Goal: Task Accomplishment & Management: Use online tool/utility

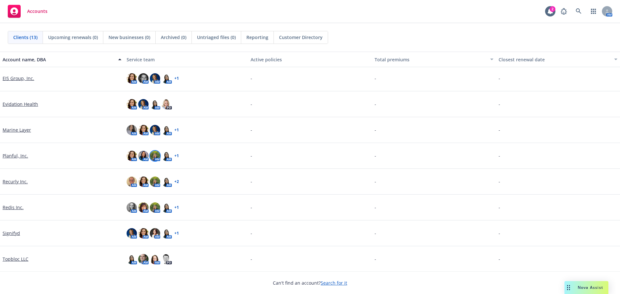
scroll to position [131, 0]
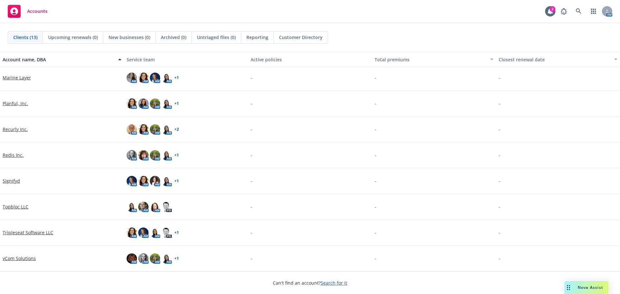
click at [44, 232] on link "Tripleseat Software LLC" at bounding box center [28, 232] width 51 height 7
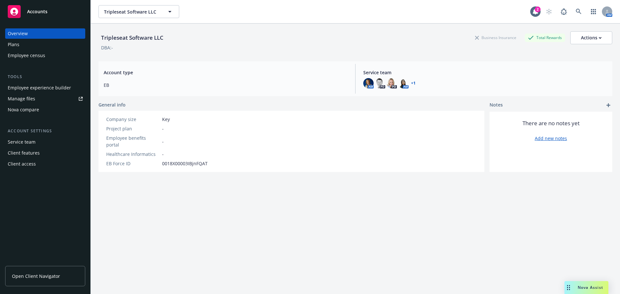
click at [38, 87] on div "Employee experience builder" at bounding box center [39, 88] width 63 height 10
click at [33, 278] on span "Open Client Navigator" at bounding box center [36, 276] width 48 height 7
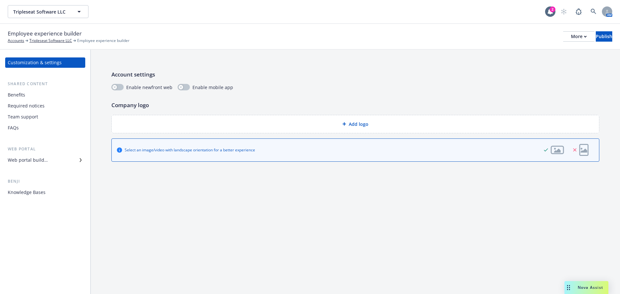
click at [550, 42] on div "Employee experience builder Accounts Tripleseat Software LLC Employee experienc…" at bounding box center [310, 36] width 604 height 14
click at [571, 36] on div "More" at bounding box center [579, 37] width 16 height 10
click at [369, 47] on div "Employee experience builder Accounts Tripleseat Software LLC Employee experienc…" at bounding box center [310, 37] width 620 height 26
click at [392, 125] on div "Add logo" at bounding box center [355, 123] width 477 height 7
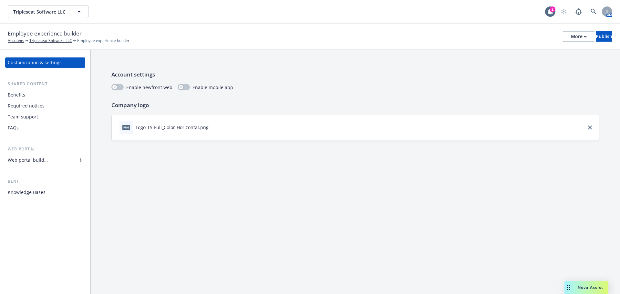
click at [31, 95] on div "Benefits" at bounding box center [45, 95] width 75 height 10
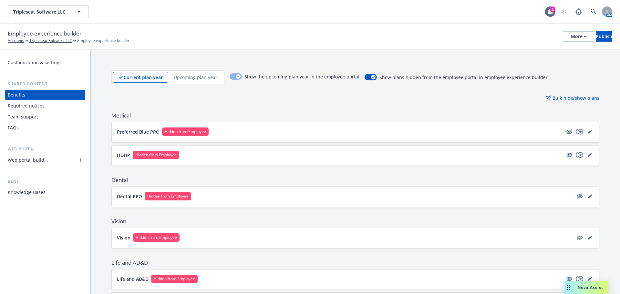
click at [31, 163] on div "Web portal builder" at bounding box center [28, 160] width 40 height 10
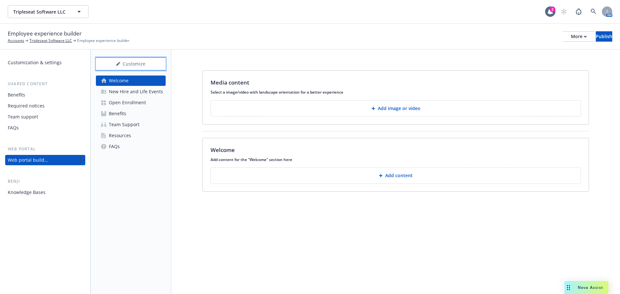
click at [136, 65] on div "Customize" at bounding box center [131, 64] width 70 height 12
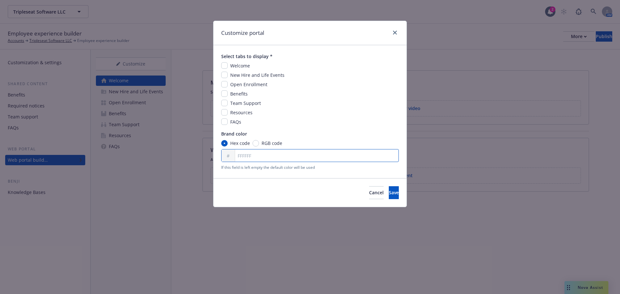
click at [252, 155] on input "FFFFFF" at bounding box center [309, 155] width 177 height 13
type input "292d43"
click at [389, 193] on span "Save" at bounding box center [394, 192] width 10 height 6
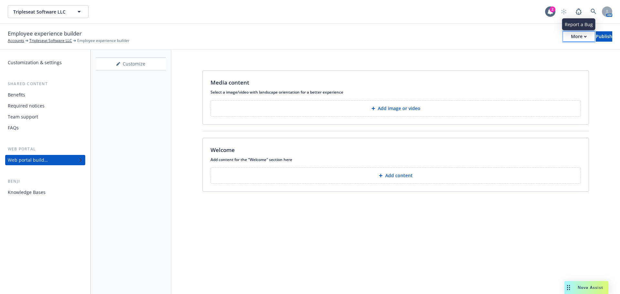
click at [583, 37] on icon "button" at bounding box center [584, 36] width 3 height 2
click at [488, 25] on div "Employee experience builder Accounts Tripleseat Software LLC Employee experienc…" at bounding box center [310, 37] width 620 height 26
click at [11, 97] on div "Benefits" at bounding box center [16, 95] width 17 height 10
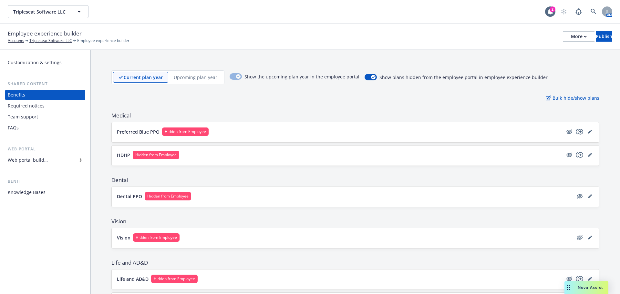
click at [34, 159] on div "Web portal builder" at bounding box center [28, 160] width 40 height 10
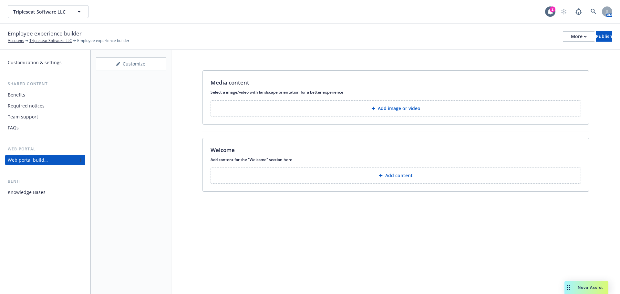
click at [380, 178] on button "Add content" at bounding box center [395, 175] width 370 height 16
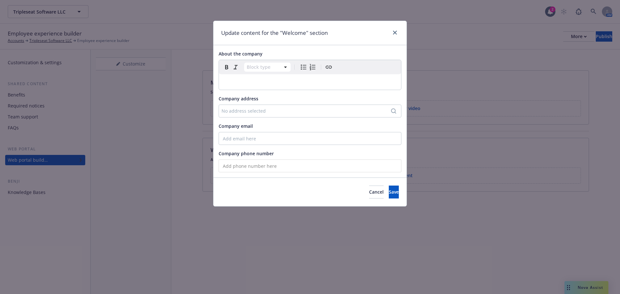
click at [267, 107] on div "No address selected" at bounding box center [309, 111] width 183 height 13
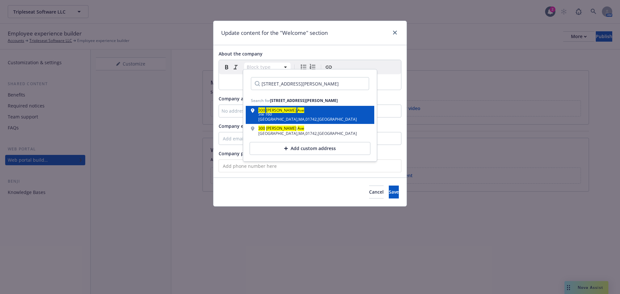
type input "300 Baker Ave Suite 160 Concord"
click at [306, 114] on div "300 Baker Ave Ste 160 Concord , MA , 01742 , USA" at bounding box center [310, 114] width 118 height 13
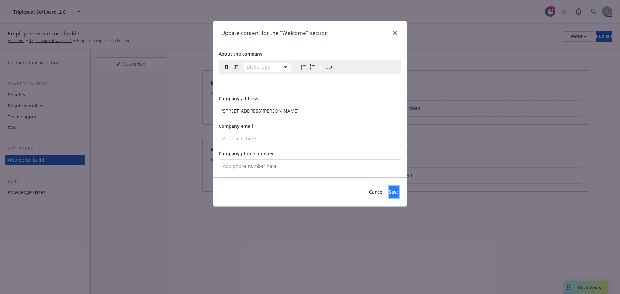
click at [389, 192] on span "Save" at bounding box center [394, 192] width 10 height 6
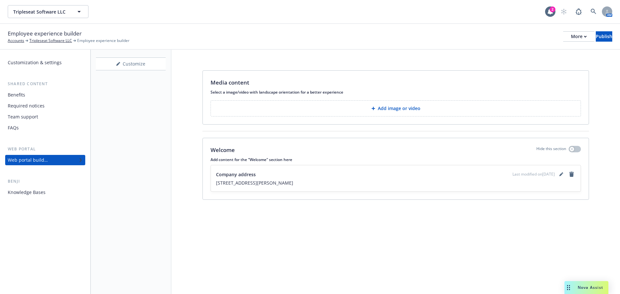
click at [34, 113] on div "Team support" at bounding box center [23, 117] width 30 height 10
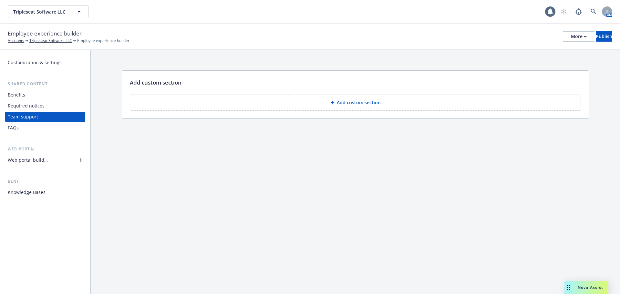
click at [37, 107] on div "Required notices" at bounding box center [26, 106] width 37 height 10
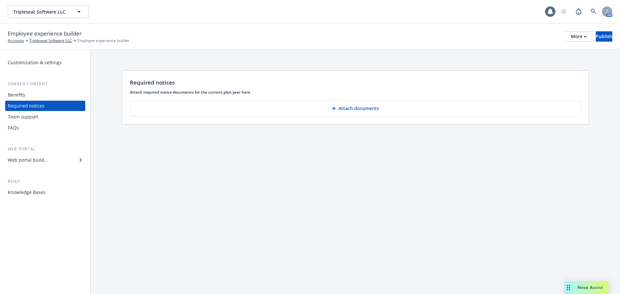
click at [38, 96] on div "Benefits" at bounding box center [45, 95] width 75 height 10
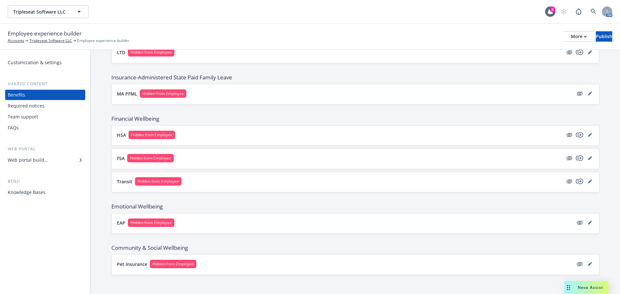
scroll to position [316, 0]
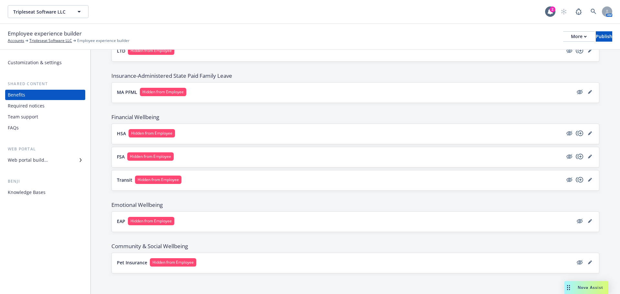
click at [43, 160] on div "Web portal builder" at bounding box center [28, 160] width 40 height 10
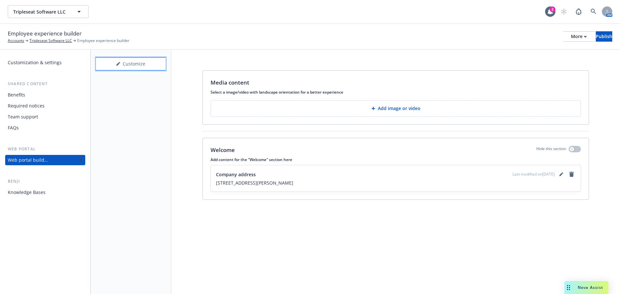
click at [130, 69] on div "Customize" at bounding box center [131, 64] width 70 height 12
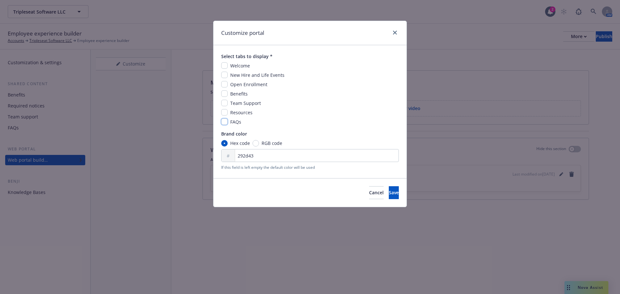
click at [227, 123] on input "checkbox" at bounding box center [224, 121] width 6 height 6
checkbox input "true"
click at [226, 111] on input "checkbox" at bounding box center [224, 112] width 6 height 6
checkbox input "true"
click at [226, 99] on div "Welcome New Hire and Life Events Open Enrollment Benefits Team Support Resource…" at bounding box center [309, 93] width 177 height 63
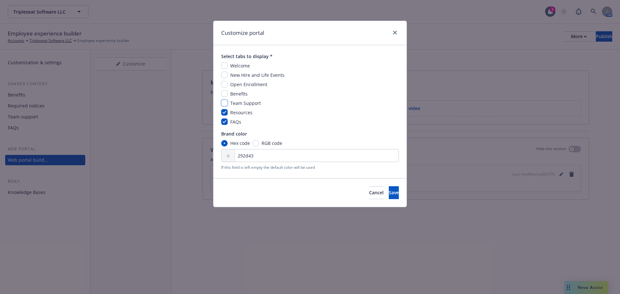
click at [223, 102] on input "checkbox" at bounding box center [224, 103] width 6 height 6
checkbox input "true"
click at [223, 95] on input "checkbox" at bounding box center [224, 93] width 6 height 6
checkbox input "true"
click at [226, 80] on div "Welcome New Hire and Life Events Open Enrollment Benefits Team Support Resource…" at bounding box center [309, 93] width 177 height 63
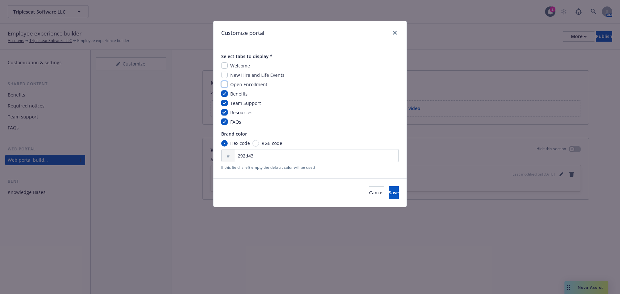
click at [223, 83] on input "checkbox" at bounding box center [224, 84] width 6 height 6
click at [224, 86] on input "checkbox" at bounding box center [224, 84] width 6 height 6
checkbox input "false"
click at [224, 75] on input "checkbox" at bounding box center [224, 75] width 6 height 6
checkbox input "true"
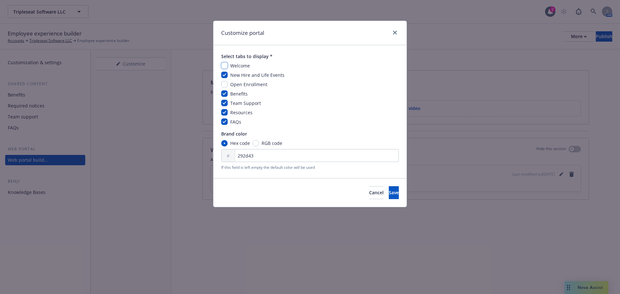
click at [224, 65] on input "checkbox" at bounding box center [224, 65] width 6 height 6
checkbox input "true"
click at [391, 191] on button "Save" at bounding box center [394, 192] width 10 height 13
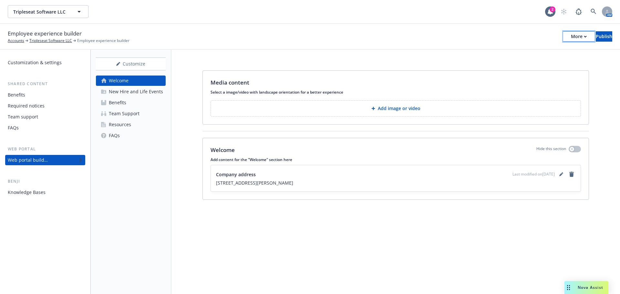
click at [583, 37] on icon "button" at bounding box center [584, 36] width 3 height 2
click at [520, 52] on link "Copy preview link" at bounding box center [525, 51] width 96 height 13
click at [124, 91] on div "New Hire and Life Events" at bounding box center [136, 91] width 54 height 10
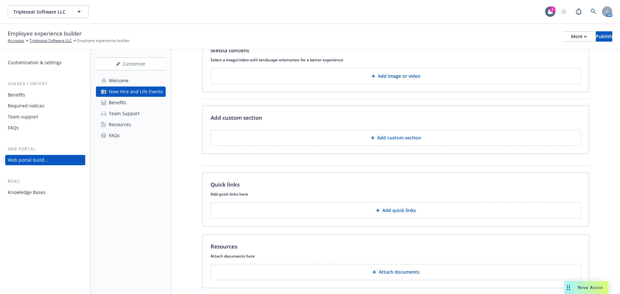
scroll to position [50, 0]
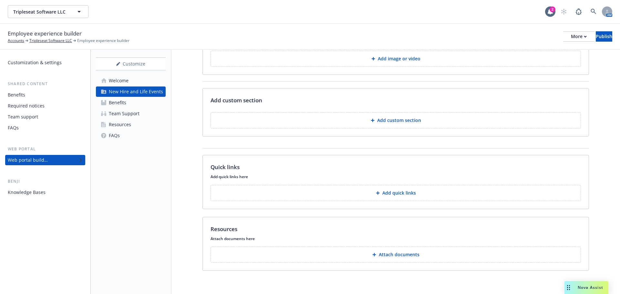
click at [377, 125] on button "Add custom section" at bounding box center [395, 120] width 370 height 16
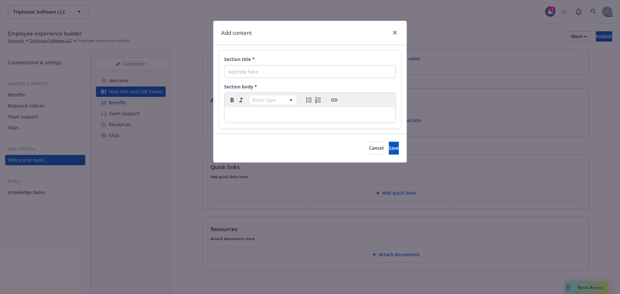
drag, startPoint x: 263, startPoint y: 63, endPoint x: 263, endPoint y: 67, distance: 3.9
click at [263, 67] on div "Section title *" at bounding box center [310, 67] width 172 height 22
click at [263, 72] on input "Section title *" at bounding box center [310, 71] width 172 height 13
type input "Who is eligible for benefits?"
click at [244, 115] on p "editable markdown" at bounding box center [309, 115] width 163 height 8
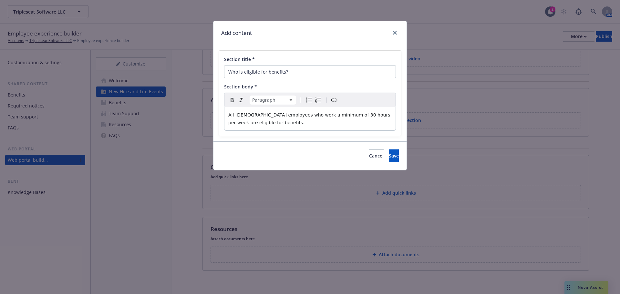
click at [286, 122] on p "All [DEMOGRAPHIC_DATA] employees who work a minimum of 30 hours per week are el…" at bounding box center [309, 118] width 163 height 15
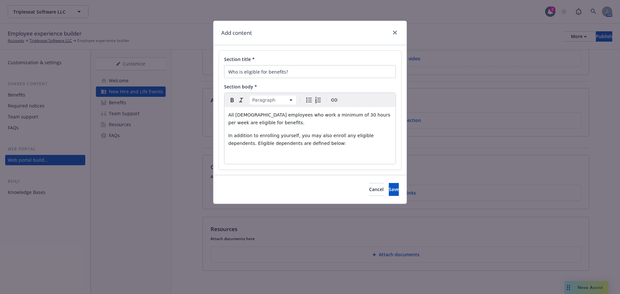
click at [307, 102] on icon "Bulleted list" at bounding box center [308, 100] width 5 height 5
select select
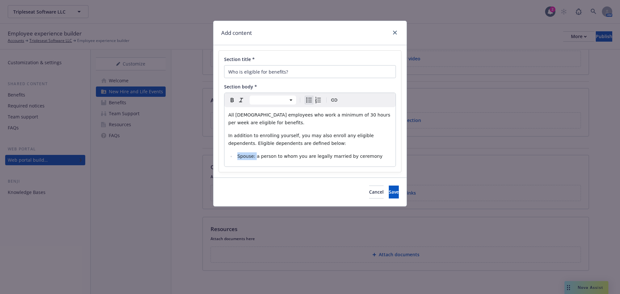
drag, startPoint x: 254, startPoint y: 157, endPoint x: 234, endPoint y: 155, distance: 19.8
click at [234, 155] on ul "Spouse: a person to whom you are legally married by ceremony" at bounding box center [309, 156] width 163 height 8
click at [231, 100] on icon "Bold" at bounding box center [231, 100] width 3 height 4
click at [382, 157] on li "Spouse: a person to whom you are legally married by ceremony" at bounding box center [313, 156] width 156 height 8
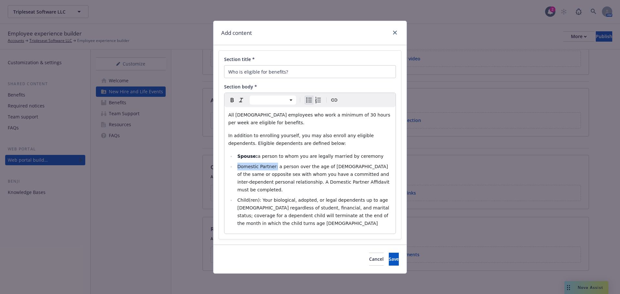
drag, startPoint x: 273, startPoint y: 165, endPoint x: 236, endPoint y: 165, distance: 37.1
click at [236, 165] on li "Domestic Partner: a person over the age of 18 of the same or opposite sex with …" at bounding box center [313, 178] width 156 height 31
click at [231, 99] on icon "Bold" at bounding box center [232, 100] width 8 height 8
drag, startPoint x: 258, startPoint y: 192, endPoint x: 212, endPoint y: 131, distance: 76.2
click at [223, 191] on div "Section title * Who is eligible for benefits? Section body * Paragraph Heading …" at bounding box center [310, 145] width 182 height 188
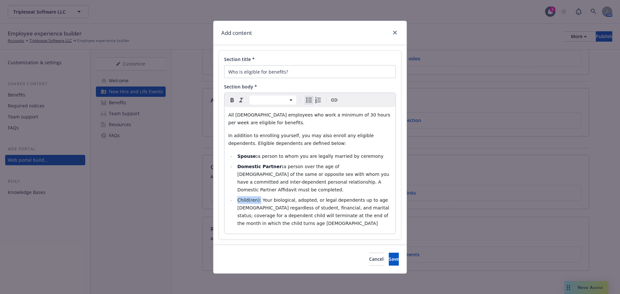
click at [230, 99] on icon "Bold" at bounding box center [232, 100] width 8 height 8
click at [298, 205] on span "Your biological, adopted, or legal dependents up to age [DEMOGRAPHIC_DATA] rega…" at bounding box center [314, 211] width 154 height 28
click at [361, 181] on li "Domestic Partner: a person over the age of 18 of the same or opposite sex with …" at bounding box center [313, 178] width 156 height 31
click at [395, 211] on div "Paragraph Heading 1 Heading 2 Heading 3 Heading 4 Heading 5 Heading 6 All full-…" at bounding box center [310, 163] width 172 height 141
click at [387, 208] on li "Child(ren): Your biological, adopted, or legal dependents up to age 26 regardle…" at bounding box center [313, 211] width 156 height 31
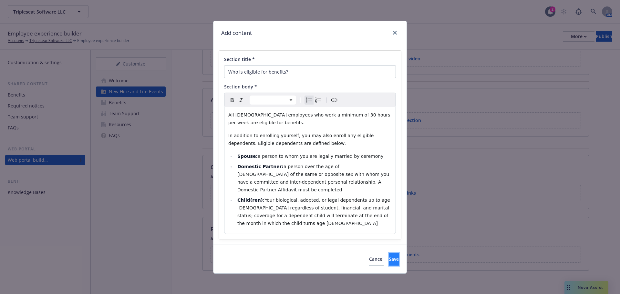
click at [389, 256] on span "Save" at bounding box center [394, 259] width 10 height 6
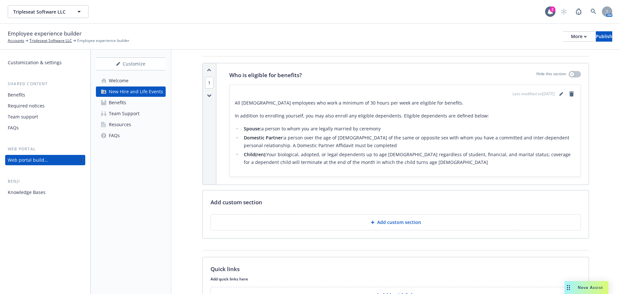
scroll to position [82, 0]
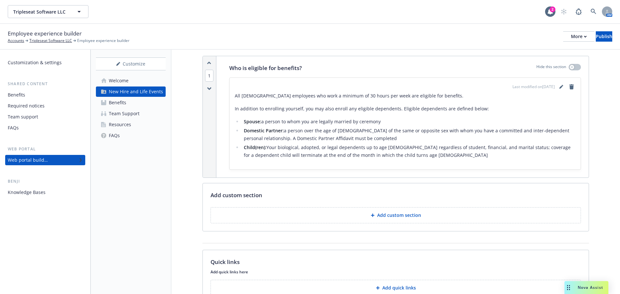
click at [366, 212] on button "Add custom section" at bounding box center [395, 215] width 370 height 16
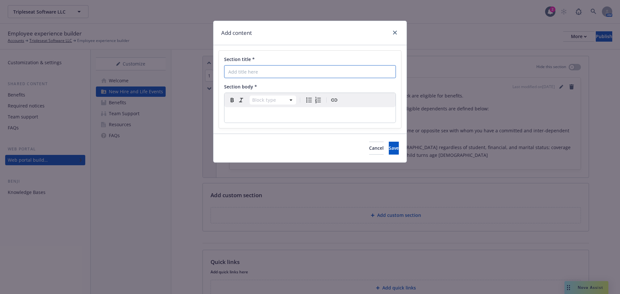
click at [267, 72] on input "Section title *" at bounding box center [310, 71] width 172 height 13
type input "Qualified Life Event"
click at [239, 127] on div "Section title * Qualified Life Event Section body * Block type Paragraph Headin…" at bounding box center [310, 89] width 182 height 77
click at [245, 116] on p "editable markdown" at bounding box center [309, 115] width 163 height 8
click at [334, 113] on p "THe benefits plan year runs January 1 through De" at bounding box center [309, 115] width 163 height 8
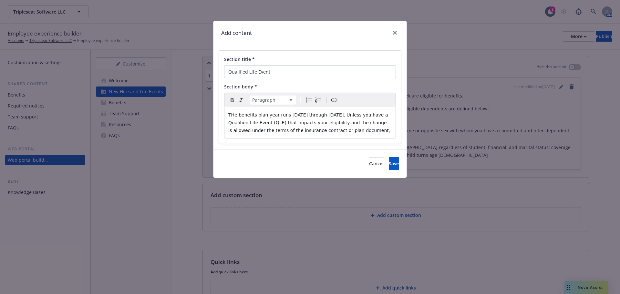
click at [233, 116] on span "THe benefits plan year runs January 1 through December 31. Unless you have a Qu…" at bounding box center [309, 122] width 162 height 21
click at [362, 131] on p "The benefits plan year runs January 1 through December 31. Unless you have a Qu…" at bounding box center [309, 122] width 163 height 23
click at [362, 134] on p "The benefits plan year runs January 1 through December 31. Unless you have a Qu…" at bounding box center [309, 122] width 163 height 23
click at [368, 128] on p "The benefits plan year runs January 1 through December 31. Unless you have a Qu…" at bounding box center [309, 122] width 163 height 23
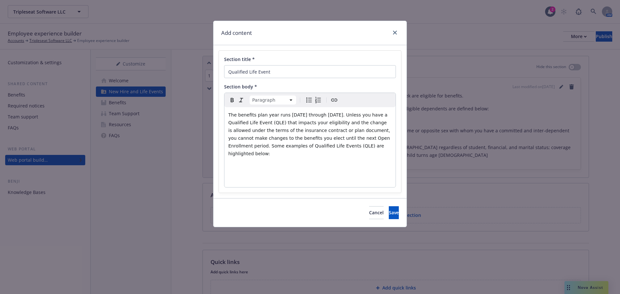
click at [307, 101] on icon "Bulleted list" at bounding box center [309, 100] width 8 height 8
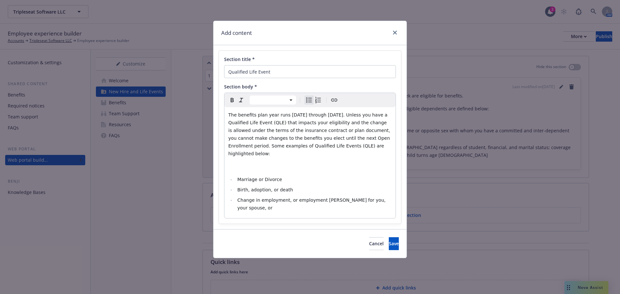
select select "paragraph"
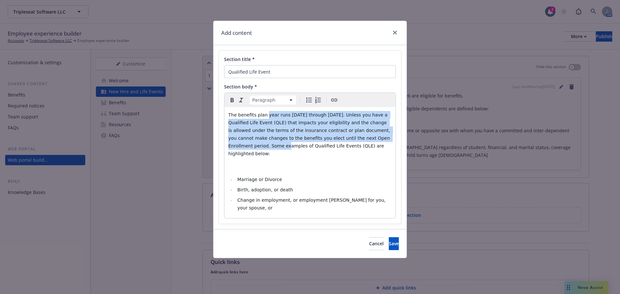
drag, startPoint x: 372, startPoint y: 139, endPoint x: 265, endPoint y: 115, distance: 110.5
click at [265, 115] on span "The benefits plan year runs January 1 through December 31. Unless you have a Qu…" at bounding box center [309, 134] width 163 height 44
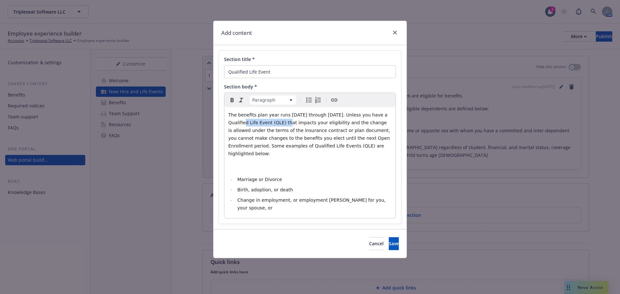
drag, startPoint x: 267, startPoint y: 123, endPoint x: 219, endPoint y: 122, distance: 47.8
click at [219, 122] on div "Section title * Qualified Life Event Section body * Paragraph Paragraph Heading…" at bounding box center [310, 137] width 182 height 173
click at [231, 100] on icon "Bold" at bounding box center [232, 100] width 8 height 8
drag, startPoint x: 293, startPoint y: 144, endPoint x: 255, endPoint y: 145, distance: 38.7
click at [255, 145] on span "(QLE) that impacts your eligibility and the change is allowed under the terms o…" at bounding box center [310, 138] width 164 height 36
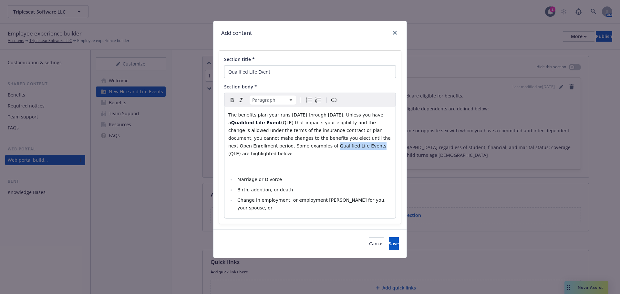
click at [230, 100] on icon "Bold" at bounding box center [232, 100] width 8 height 8
click at [297, 151] on span "(QLE) are highlighted below:" at bounding box center [277, 153] width 64 height 5
click at [258, 163] on p "editable markdown" at bounding box center [309, 167] width 163 height 8
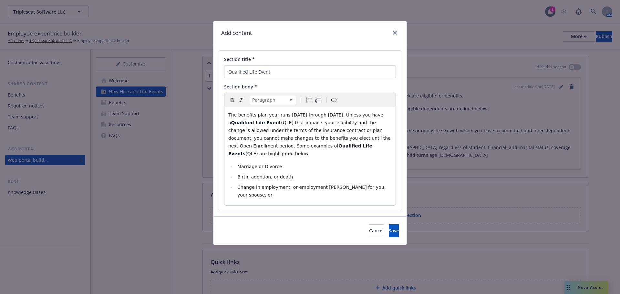
click at [266, 164] on span "Marriage or Divorce" at bounding box center [259, 166] width 45 height 5
click at [289, 163] on li "Marriage. divorce" at bounding box center [313, 167] width 156 height 8
click at [325, 185] on span "Change in employment, or employment staus for you, your spouse, or" at bounding box center [311, 191] width 149 height 13
drag, startPoint x: 304, startPoint y: 161, endPoint x: 334, endPoint y: 10, distance: 154.3
click at [336, 5] on div "Add content Section title * Qualified Life Event Section body * Paragraph Headi…" at bounding box center [310, 147] width 620 height 294
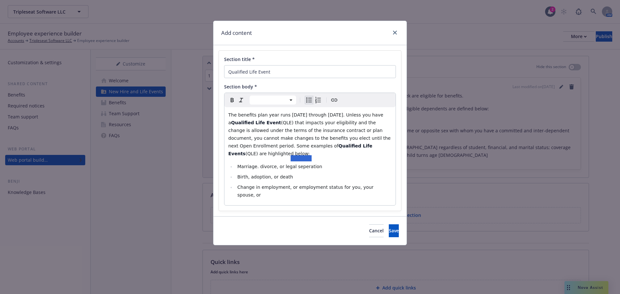
click at [301, 159] on div at bounding box center [300, 158] width 21 height 6
click at [297, 164] on ul "Marriage. divorce, or legal seperation Birth, adoption, or death Change in empl…" at bounding box center [309, 181] width 163 height 36
click at [304, 164] on span "Marriage. divorce, or legal seperation" at bounding box center [279, 166] width 85 height 5
click at [292, 173] on li "Birth, adoption, or death" at bounding box center [313, 177] width 156 height 8
click at [375, 185] on span "Change in employment, or employment status for you, your spouse, or" at bounding box center [305, 191] width 137 height 13
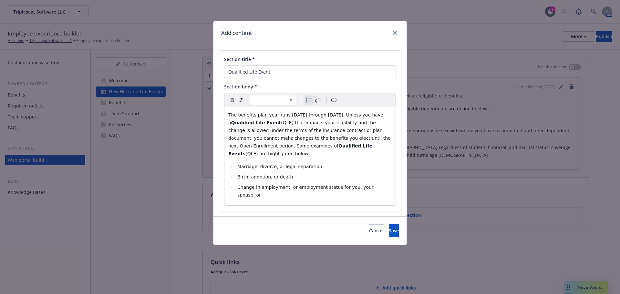
click at [270, 174] on span "Birth, adoption, or death" at bounding box center [265, 176] width 56 height 5
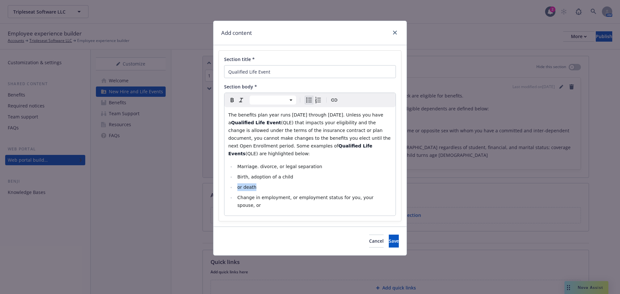
drag, startPoint x: 263, startPoint y: 181, endPoint x: 238, endPoint y: 181, distance: 25.2
click at [238, 183] on li "or death" at bounding box center [313, 187] width 156 height 8
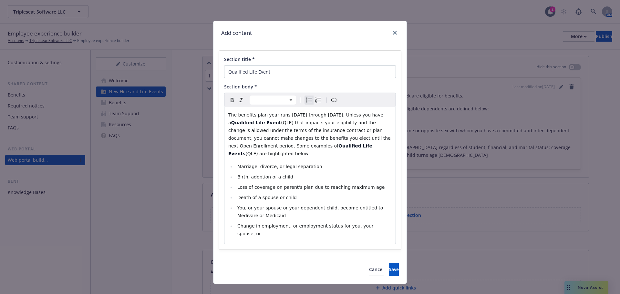
drag, startPoint x: 373, startPoint y: 198, endPoint x: 328, endPoint y: 176, distance: 50.2
click at [328, 176] on ul "Marriage. divorce, or legal separation Birth, adoption of a child Loss of cover…" at bounding box center [309, 200] width 163 height 75
click at [264, 208] on li "You, or your spouse or your dependent child, become entitled to Medicare or Med…" at bounding box center [313, 211] width 156 height 15
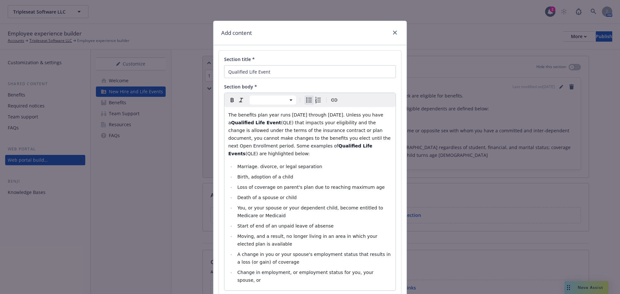
drag, startPoint x: 310, startPoint y: 218, endPoint x: 332, endPoint y: 64, distance: 156.0
click at [332, 64] on div "Section title * Qualified Life Event" at bounding box center [310, 67] width 172 height 22
click at [317, 235] on li "Moving, and a result, no longer living in an area in which your elected plan is…" at bounding box center [313, 239] width 156 height 15
click at [289, 253] on li "A change in you or your spouse's employment status that results in a loss (or g…" at bounding box center [313, 257] width 156 height 15
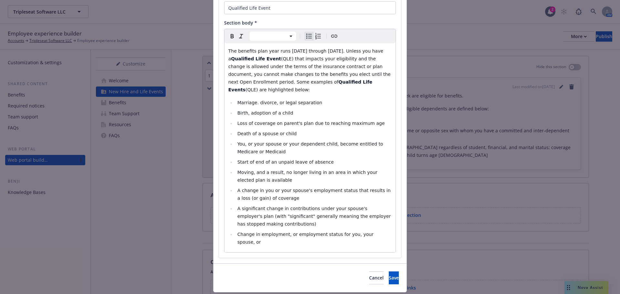
scroll to position [65, 0]
drag, startPoint x: 382, startPoint y: 227, endPoint x: 229, endPoint y: 231, distance: 153.0
click at [229, 231] on div "The benefits plan year runs January 1 through December 31. Unless you have a Qu…" at bounding box center [309, 147] width 171 height 209
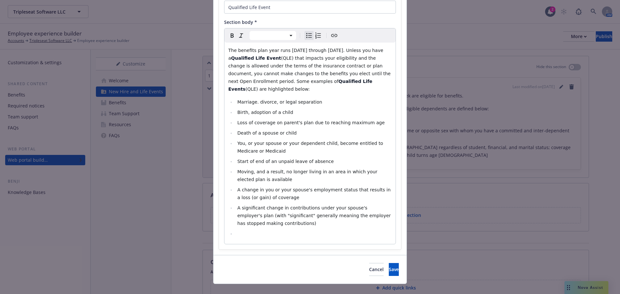
select select "paragraph"
click at [254, 232] on p "editable markdown" at bounding box center [309, 236] width 163 height 8
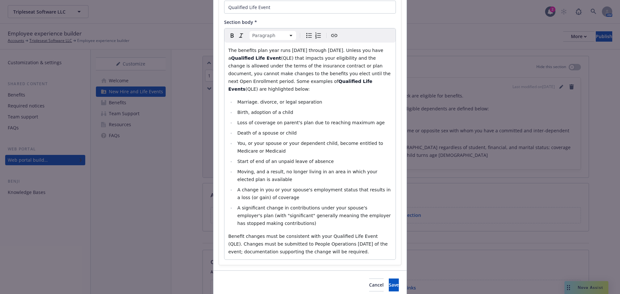
drag, startPoint x: 354, startPoint y: 247, endPoint x: 222, endPoint y: 228, distance: 132.6
click at [224, 228] on div "The benefits plan year runs January 1 through December 31. Unless you have a Qu…" at bounding box center [309, 151] width 171 height 217
click at [228, 35] on icon "Bold" at bounding box center [232, 36] width 8 height 8
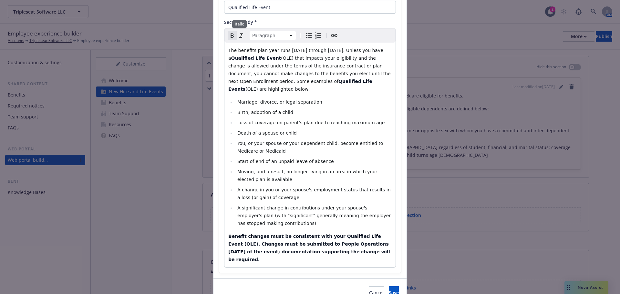
click at [241, 35] on icon "Italic" at bounding box center [241, 36] width 8 height 8
click at [328, 234] on strong "Benefit changes must be consistent with your Qualified Life Event (QLE). Change…" at bounding box center [309, 248] width 163 height 28
click at [389, 286] on button "Save" at bounding box center [394, 292] width 10 height 13
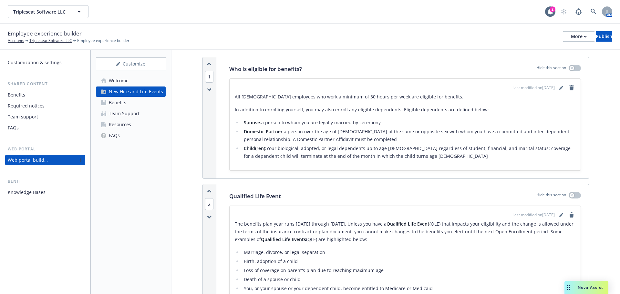
scroll to position [97, 0]
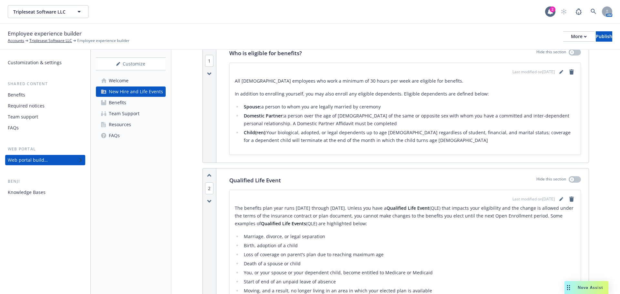
drag, startPoint x: 130, startPoint y: 80, endPoint x: 129, endPoint y: 84, distance: 3.7
click at [130, 80] on link "Welcome" at bounding box center [131, 81] width 70 height 10
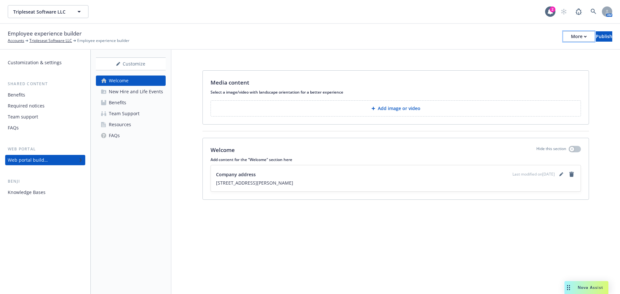
drag, startPoint x: 562, startPoint y: 37, endPoint x: 559, endPoint y: 42, distance: 6.3
click at [583, 37] on icon "button" at bounding box center [584, 36] width 3 height 2
click at [546, 52] on link "Copy preview link" at bounding box center [525, 51] width 96 height 13
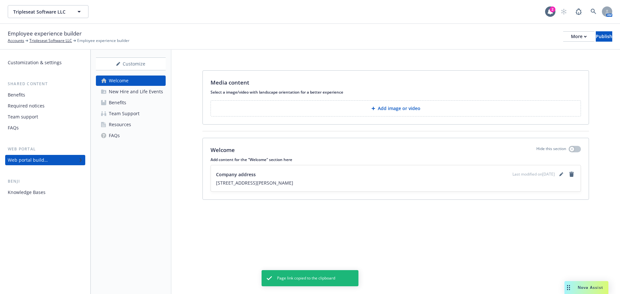
click at [19, 99] on div "Benefits" at bounding box center [16, 95] width 17 height 10
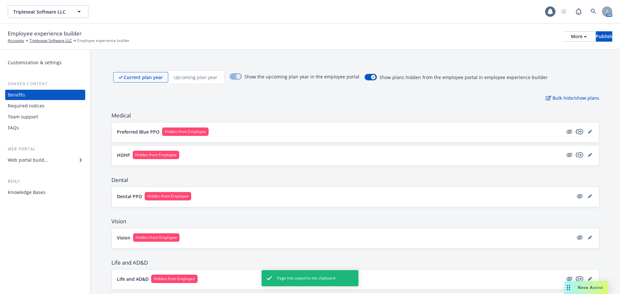
click at [48, 164] on div "Web portal builder" at bounding box center [45, 160] width 75 height 10
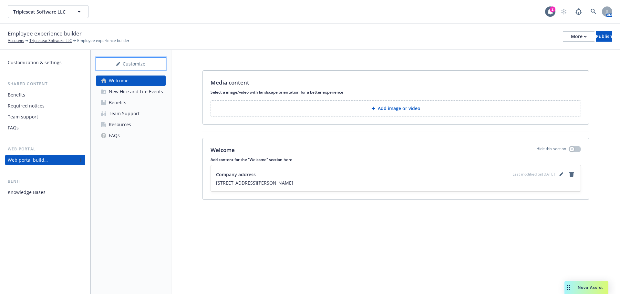
click at [143, 65] on div "Customize" at bounding box center [131, 64] width 70 height 12
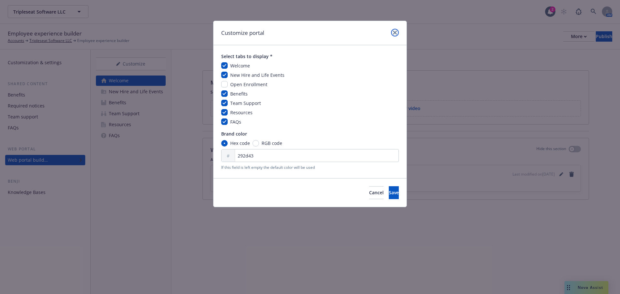
click at [392, 29] on link "close" at bounding box center [395, 33] width 8 height 8
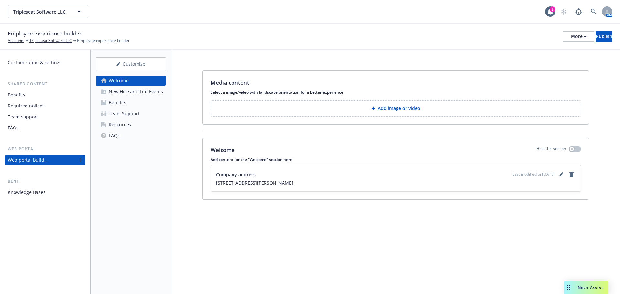
click at [270, 159] on p "Add content for the "Welcome" section here" at bounding box center [395, 159] width 370 height 5
click at [218, 150] on p "Welcome" at bounding box center [222, 150] width 24 height 8
click at [563, 175] on link "editPencil" at bounding box center [561, 174] width 8 height 8
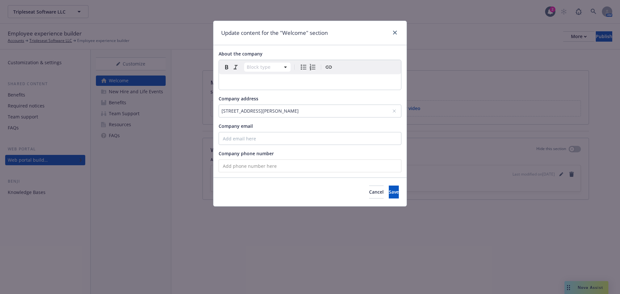
click at [251, 85] on p "editable markdown" at bounding box center [310, 82] width 174 height 8
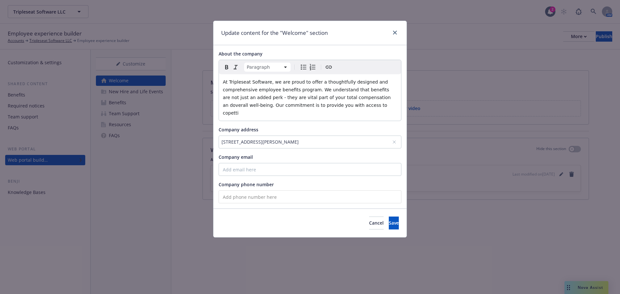
click at [339, 107] on p "At Tripleseat Software, we are proud to offer a thoughtfully designed and compr…" at bounding box center [310, 97] width 174 height 39
click at [347, 107] on p "At Tripleseat Software, we are proud to offer a thoughtfully designed and compr…" at bounding box center [310, 97] width 174 height 39
drag, startPoint x: 356, startPoint y: 96, endPoint x: 366, endPoint y: 118, distance: 23.7
click at [356, 96] on span "At Tripleseat Software, we are proud to offer a thoughtfully designed and compr…" at bounding box center [307, 97] width 169 height 36
click at [359, 104] on p "At Tripleseat Software, we are proud to offer a thoughtfully designed and compr…" at bounding box center [310, 97] width 174 height 39
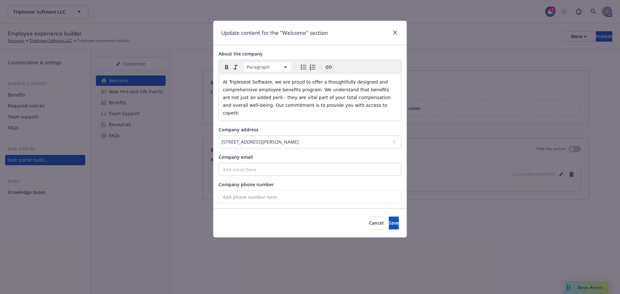
click at [353, 107] on p "At Tripleseat Software, we are proud to offer a thoughtfully designed and compr…" at bounding box center [310, 97] width 174 height 39
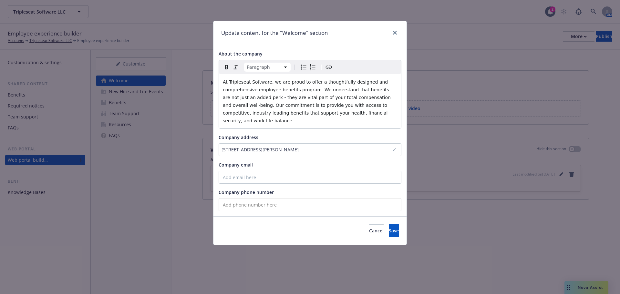
click at [366, 113] on p "At Tripleseat Software, we are proud to offer a thoughtfully designed and compr…" at bounding box center [310, 101] width 174 height 46
click at [389, 228] on span "Save" at bounding box center [394, 231] width 10 height 6
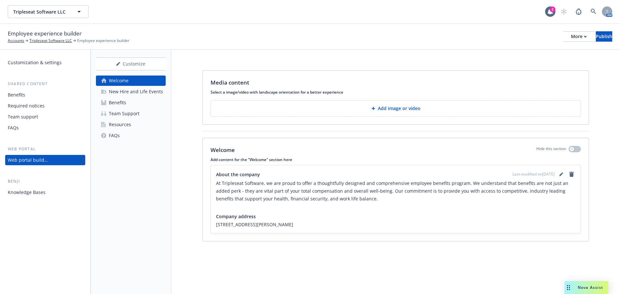
click at [128, 91] on div "New Hire and Life Events" at bounding box center [136, 91] width 54 height 10
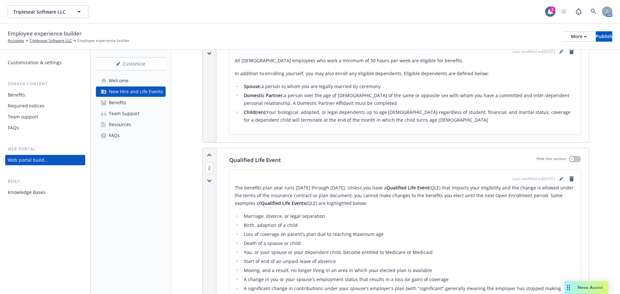
scroll to position [97, 0]
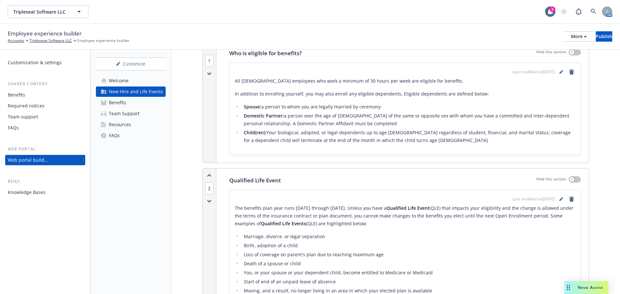
click at [127, 99] on link "Benefits" at bounding box center [131, 102] width 70 height 10
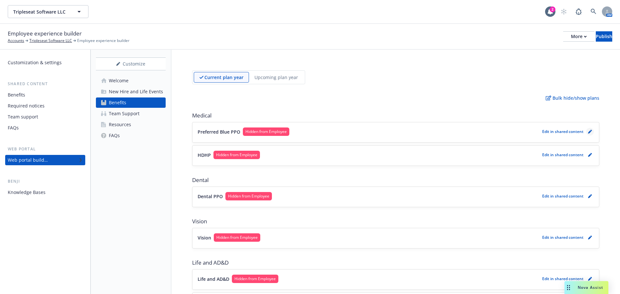
click at [588, 130] on icon "pencil" at bounding box center [590, 132] width 4 height 4
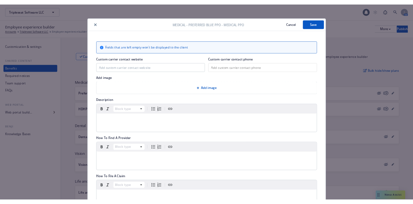
scroll to position [19, 0]
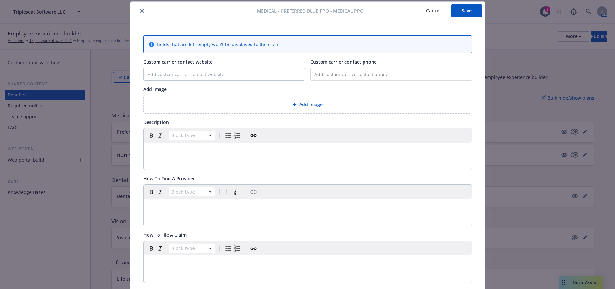
click at [138, 13] on button "close" at bounding box center [142, 11] width 8 height 8
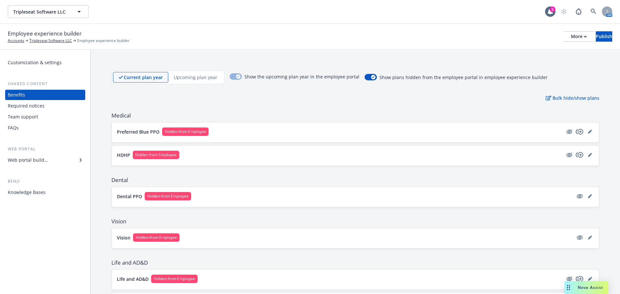
click at [25, 106] on div "Required notices" at bounding box center [26, 106] width 37 height 10
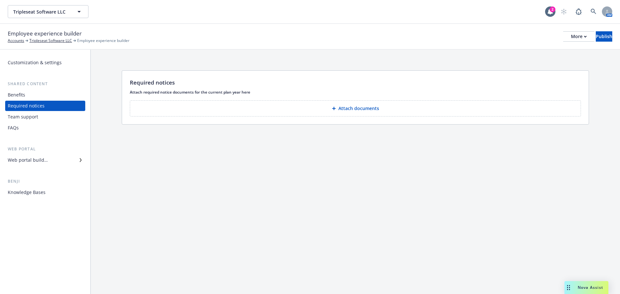
click at [40, 91] on div "Benefits" at bounding box center [45, 95] width 75 height 10
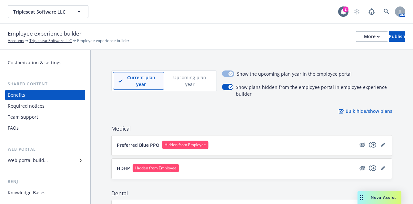
click at [69, 203] on div "Customization & settings Shared content Benefits Required notices Team support …" at bounding box center [45, 127] width 90 height 154
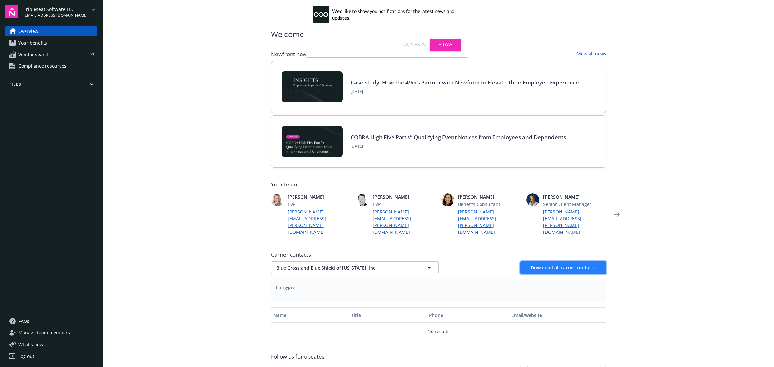
click at [584, 265] on span "Download all carrier contacts" at bounding box center [563, 268] width 65 height 6
click at [722, 98] on main "Welcome to Navigator Newfront news View all news Case Study: How the 49ers Part…" at bounding box center [439, 183] width 672 height 367
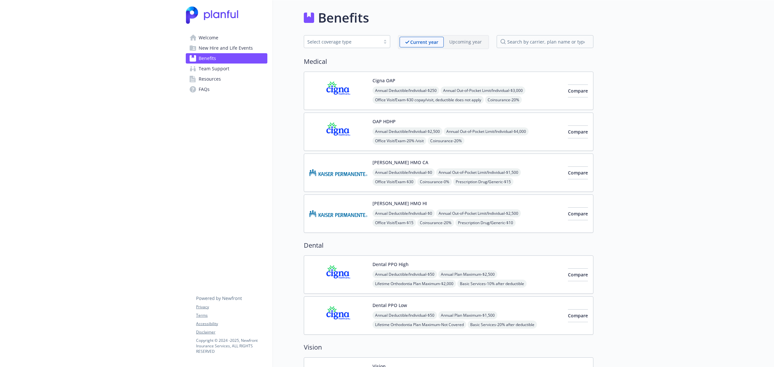
click at [214, 47] on span "New Hire and Life Events" at bounding box center [226, 48] width 54 height 10
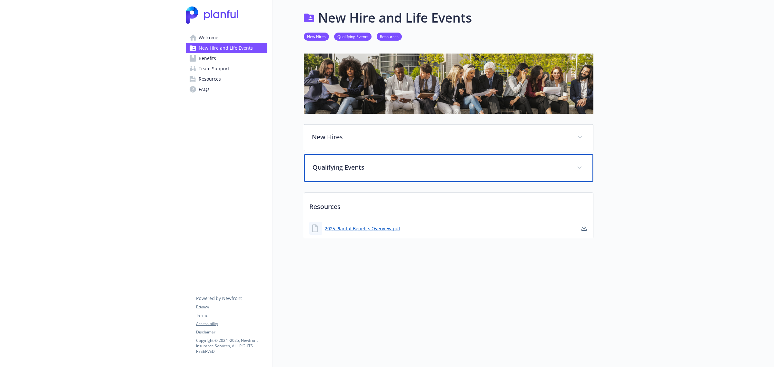
click at [347, 162] on div "Qualifying Events" at bounding box center [448, 168] width 289 height 28
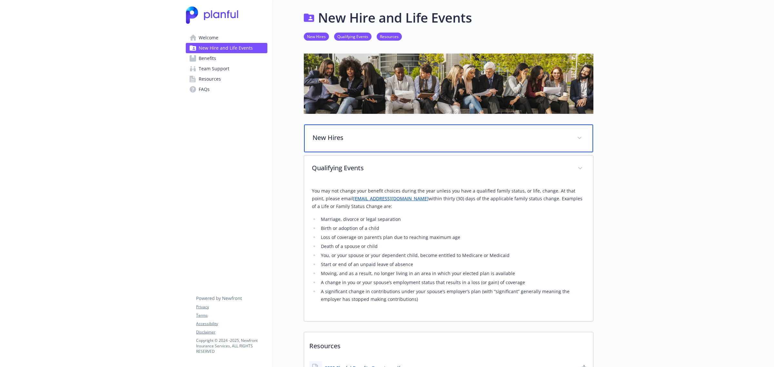
click at [347, 136] on p "New Hires" at bounding box center [441, 138] width 257 height 10
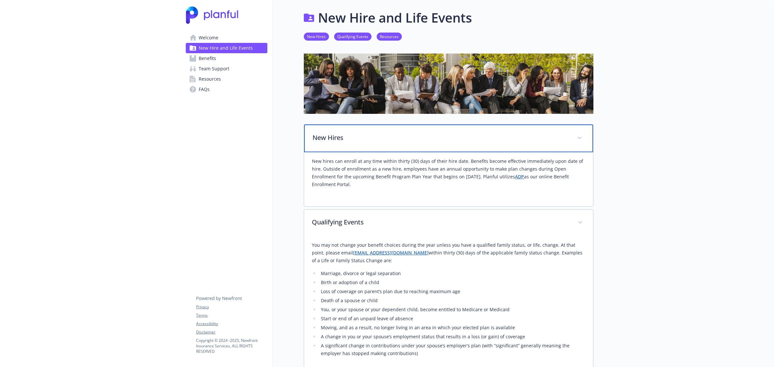
click at [347, 136] on p "New Hires" at bounding box center [441, 138] width 257 height 10
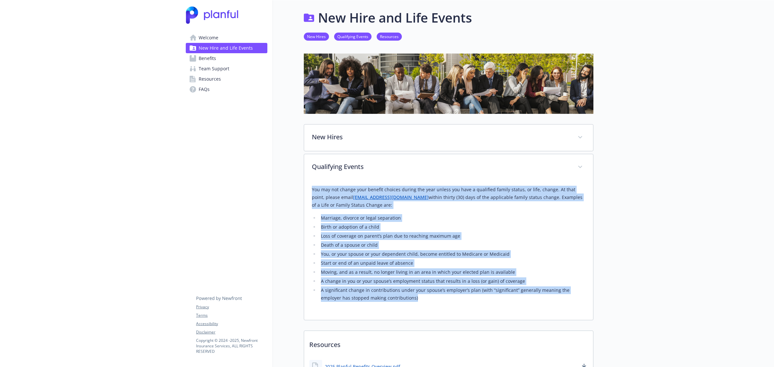
drag, startPoint x: 399, startPoint y: 299, endPoint x: 305, endPoint y: 191, distance: 143.2
click at [305, 191] on div "You may not change your benefit choices during the year unless you have a quali…" at bounding box center [448, 250] width 289 height 139
click at [575, 208] on p "You may not change your benefit choices during the year unless you have a quali…" at bounding box center [449, 197] width 274 height 23
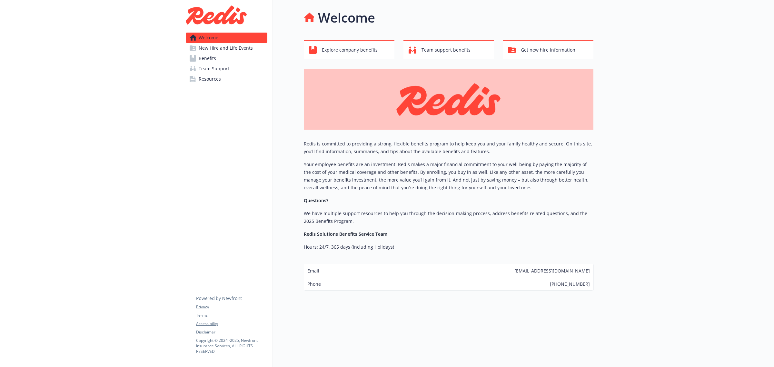
click at [216, 46] on span "New Hire and Life Events" at bounding box center [226, 48] width 54 height 10
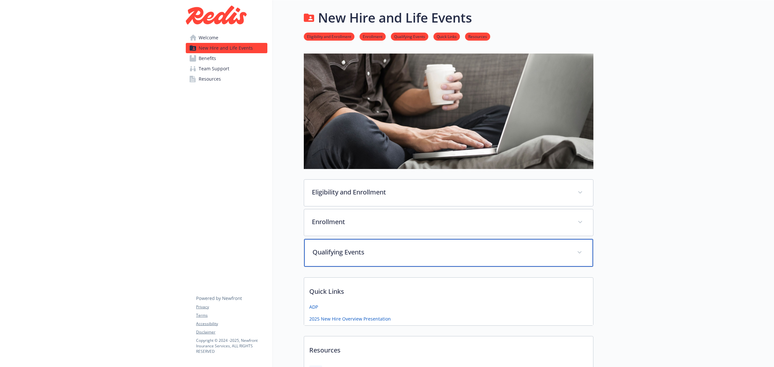
click at [339, 255] on p "Qualifying Events" at bounding box center [441, 253] width 257 height 10
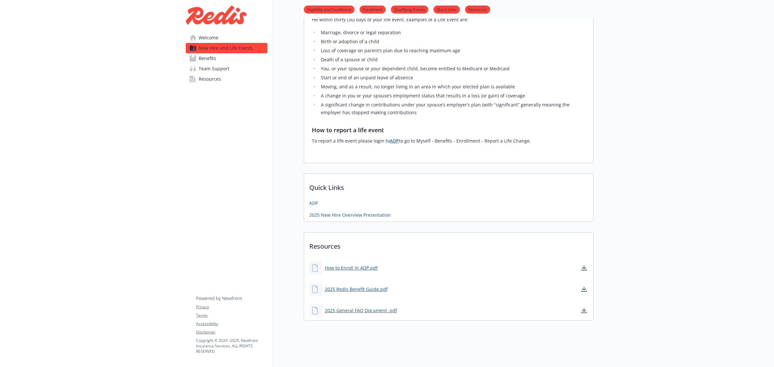
scroll to position [188, 0]
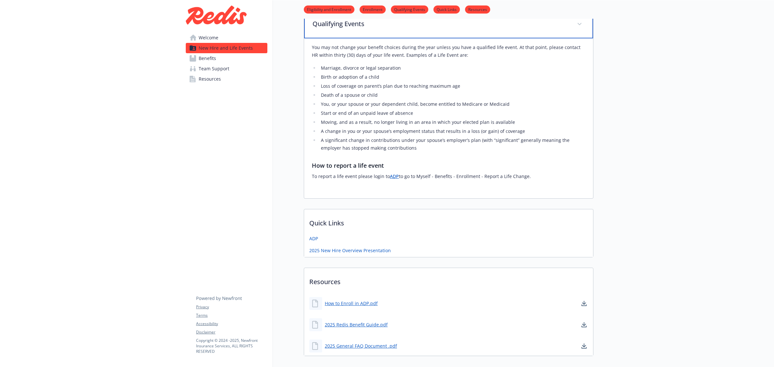
click at [346, 22] on p "Qualifying Events" at bounding box center [441, 24] width 257 height 10
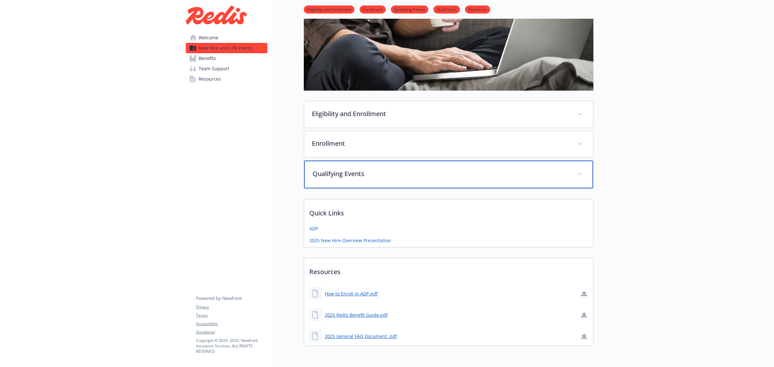
scroll to position [70, 0]
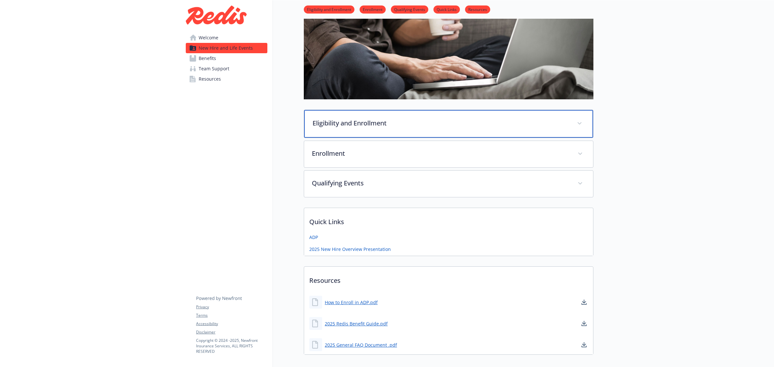
click at [412, 131] on div "Eligibility and Enrollment" at bounding box center [448, 124] width 289 height 28
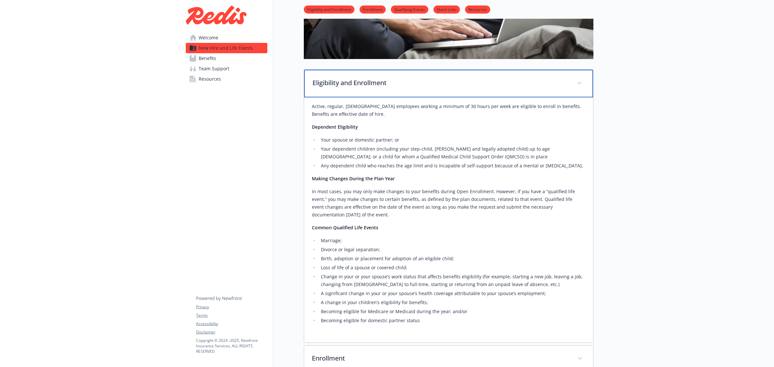
scroll to position [150, 0]
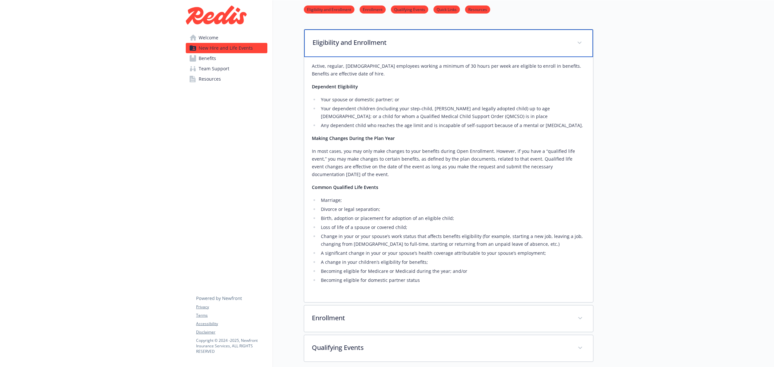
click at [402, 47] on div "Eligibility and Enrollment" at bounding box center [448, 43] width 289 height 28
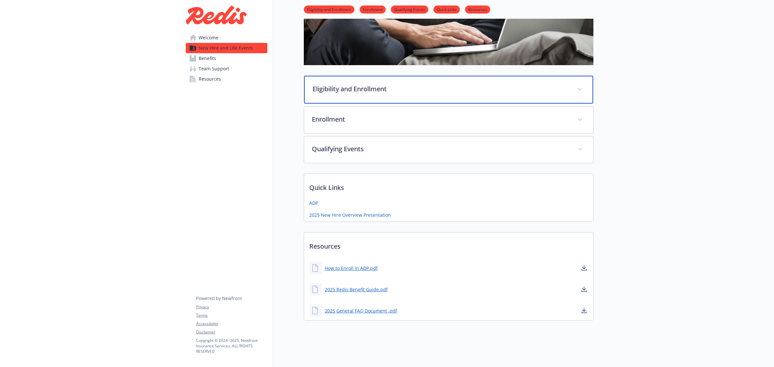
scroll to position [110, 0]
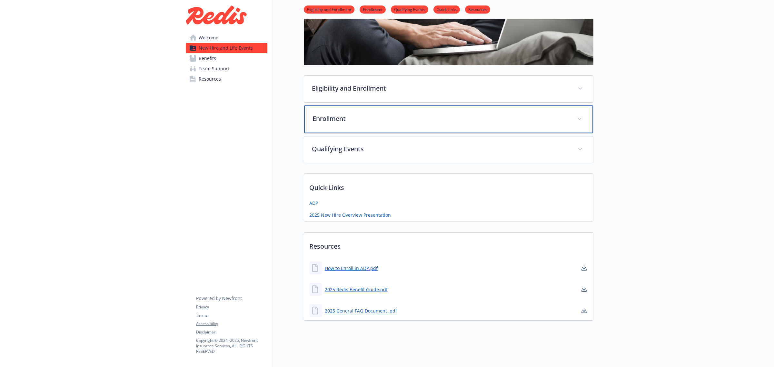
click at [352, 114] on p "Enrollment" at bounding box center [441, 119] width 257 height 10
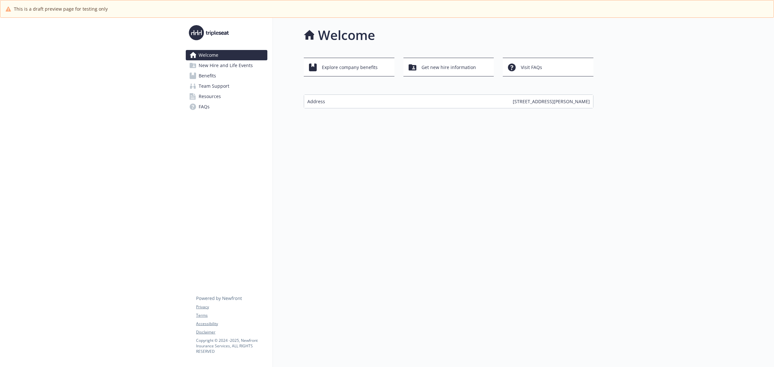
click at [354, 102] on div "Address [STREET_ADDRESS][PERSON_NAME]" at bounding box center [448, 101] width 289 height 13
click at [216, 67] on span "New Hire and Life Events" at bounding box center [226, 65] width 54 height 10
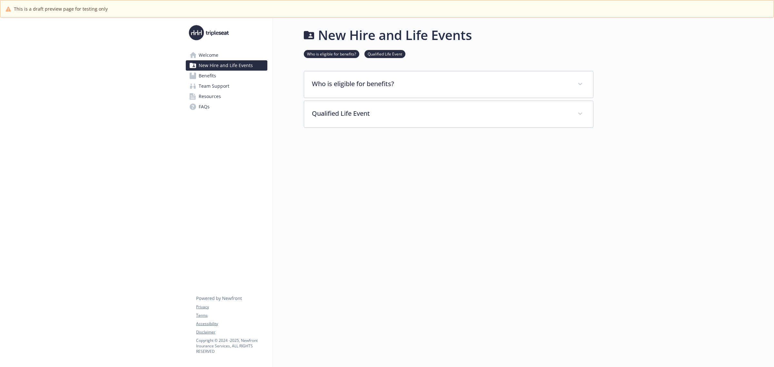
click at [202, 54] on span "Welcome" at bounding box center [209, 55] width 20 height 10
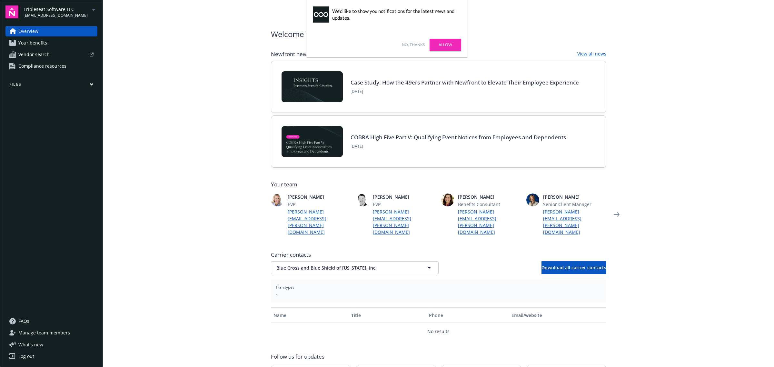
click at [24, 39] on span "Your benefits" at bounding box center [32, 43] width 29 height 10
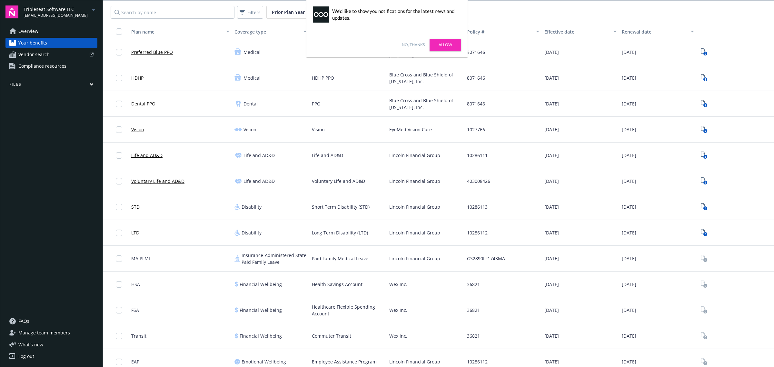
click at [37, 28] on span "Overview" at bounding box center [28, 31] width 20 height 10
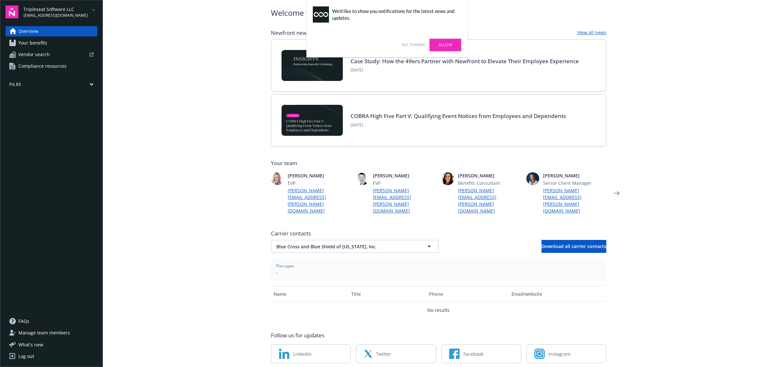
scroll to position [33, 0]
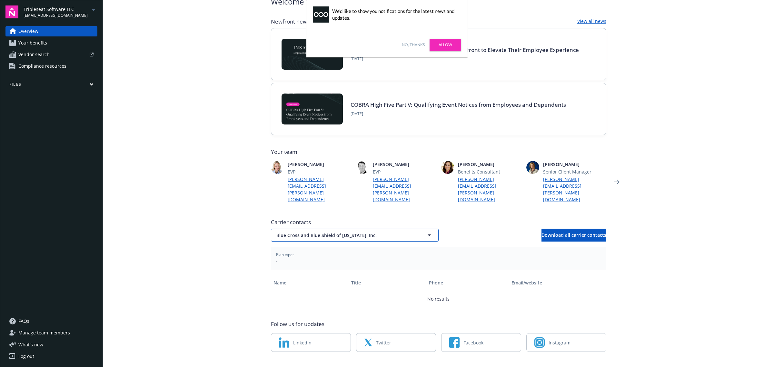
click at [327, 232] on span "Blue Cross and Blue Shield of Massachusetts, Inc." at bounding box center [344, 235] width 134 height 7
click at [283, 268] on strong "EyeMed Vision Care" at bounding box center [300, 271] width 44 height 6
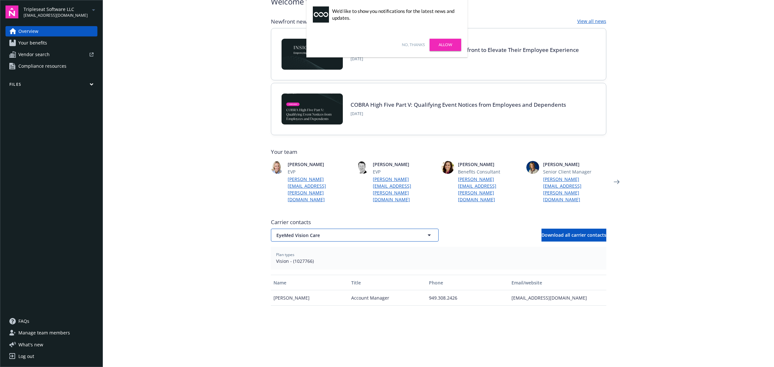
click at [318, 232] on span "EyeMed Vision Care" at bounding box center [344, 235] width 134 height 7
click at [286, 298] on div "Wex Inc." at bounding box center [355, 306] width 167 height 17
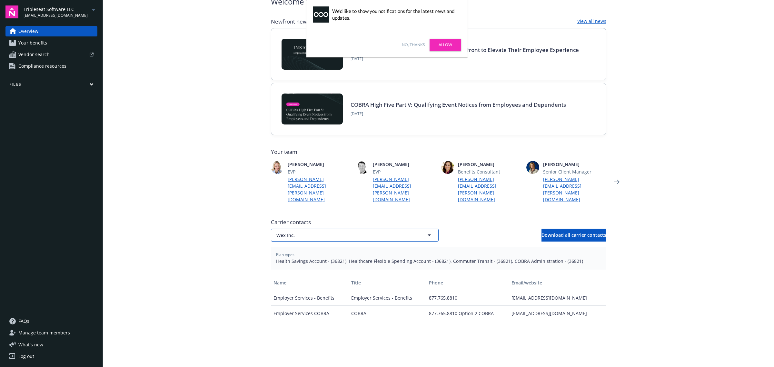
click at [308, 232] on span "Wex Inc." at bounding box center [344, 235] width 134 height 7
click at [305, 320] on div "Wishbone" at bounding box center [355, 324] width 159 height 9
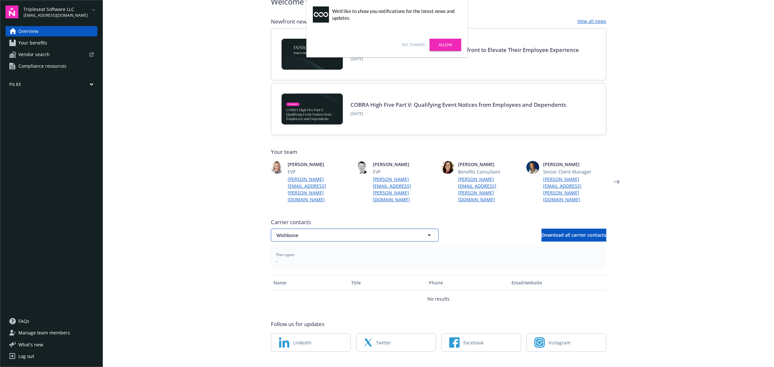
click at [322, 232] on span "Wishbone" at bounding box center [344, 235] width 134 height 7
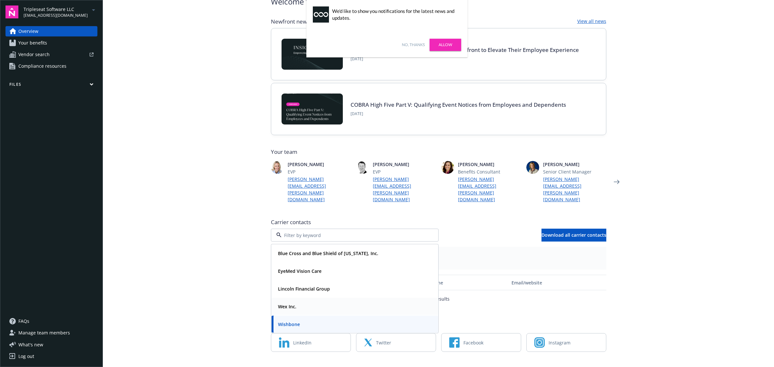
click at [304, 302] on div "Wex Inc." at bounding box center [355, 306] width 159 height 9
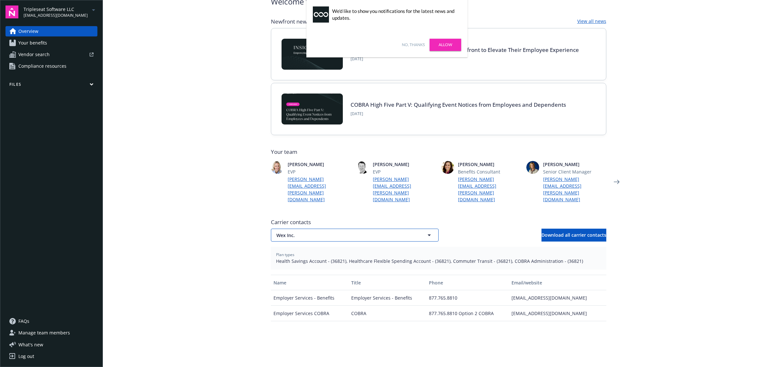
click at [327, 232] on span "Wex Inc." at bounding box center [344, 235] width 134 height 7
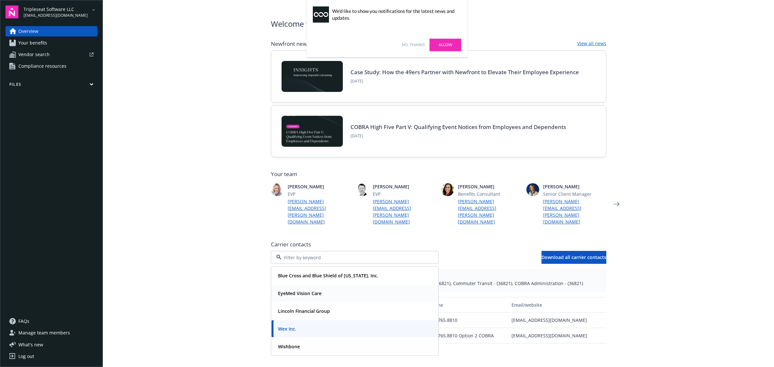
scroll to position [0, 0]
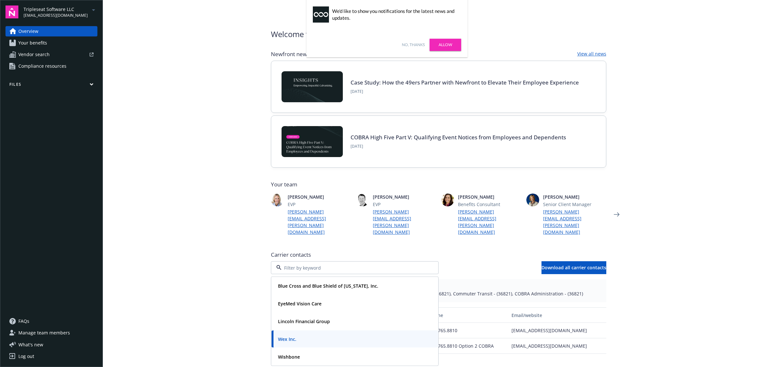
click at [187, 257] on main "Welcome to Navigator Newfront news View all news Case Study: How the 49ers Part…" at bounding box center [439, 183] width 672 height 367
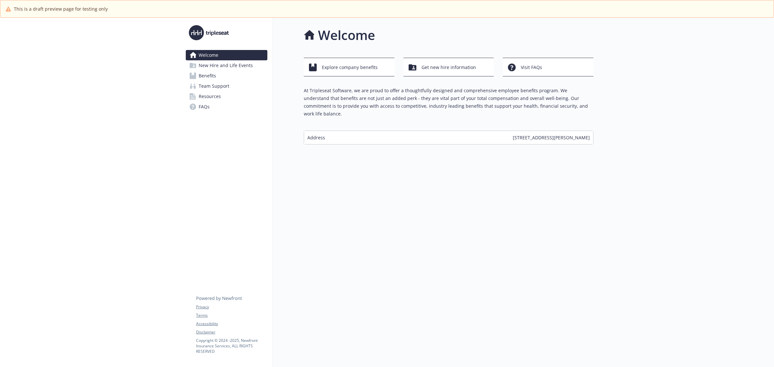
click at [212, 66] on span "New Hire and Life Events" at bounding box center [226, 65] width 54 height 10
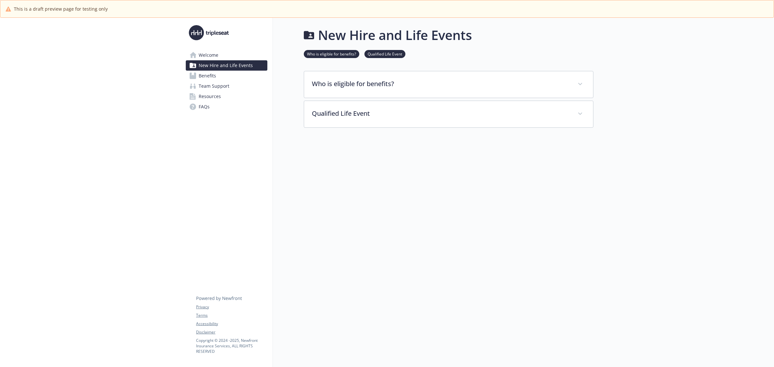
click at [212, 70] on span "New Hire and Life Events" at bounding box center [226, 65] width 54 height 10
click at [210, 75] on span "Benefits" at bounding box center [207, 76] width 17 height 10
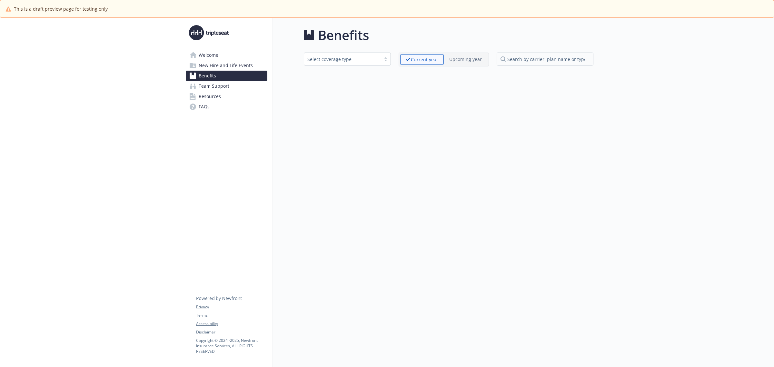
click at [208, 84] on span "Team Support" at bounding box center [214, 86] width 31 height 10
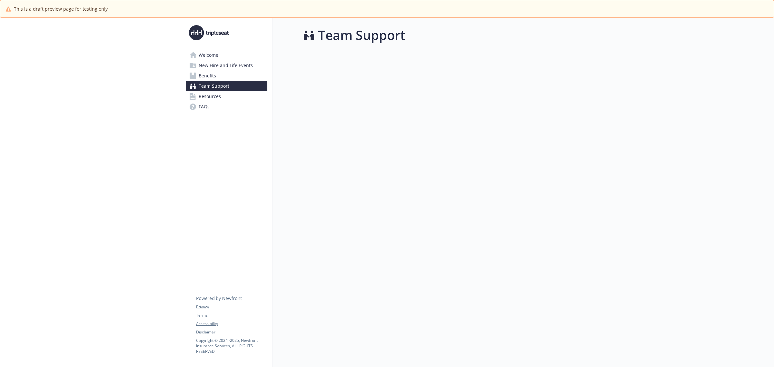
click at [208, 96] on span "Resources" at bounding box center [210, 96] width 22 height 10
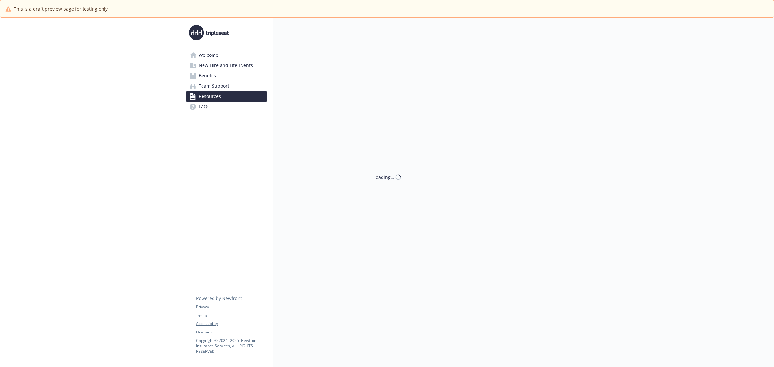
click at [207, 107] on span "FAQs" at bounding box center [204, 107] width 11 height 10
click at [210, 98] on span "Resources" at bounding box center [210, 96] width 22 height 10
click at [220, 85] on span "Team Support" at bounding box center [214, 86] width 31 height 10
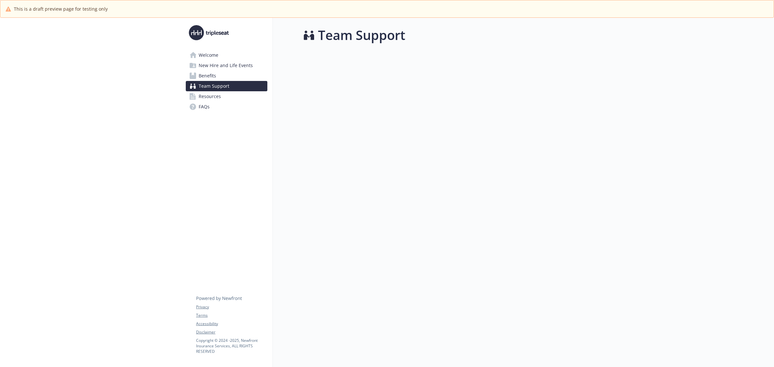
click at [220, 74] on link "Benefits" at bounding box center [227, 76] width 82 height 10
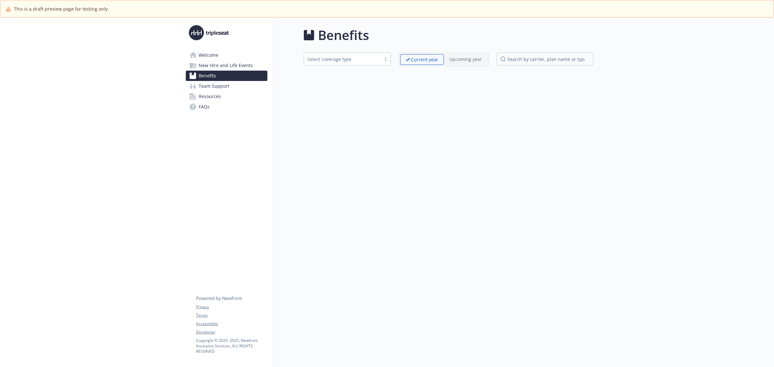
click at [223, 66] on span "New Hire and Life Events" at bounding box center [226, 65] width 54 height 10
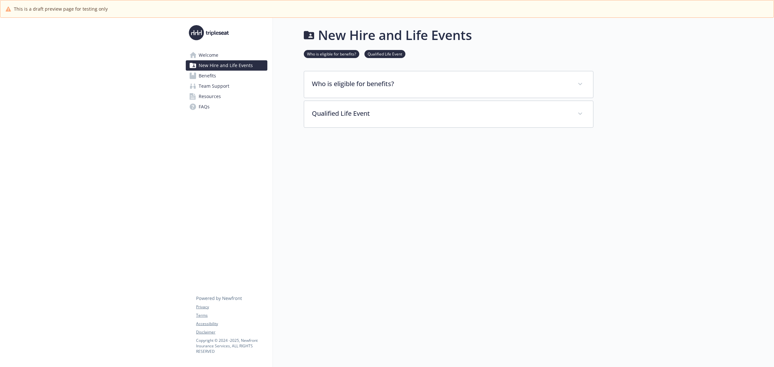
click at [200, 53] on span "Welcome" at bounding box center [209, 55] width 20 height 10
